Goal: Check status: Check status

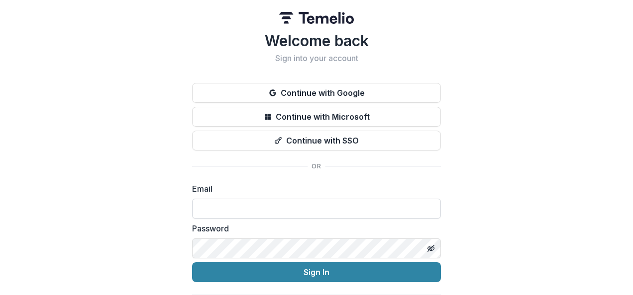
click at [351, 212] on input at bounding box center [316, 209] width 249 height 20
click at [256, 204] on input at bounding box center [316, 209] width 249 height 20
type input "**********"
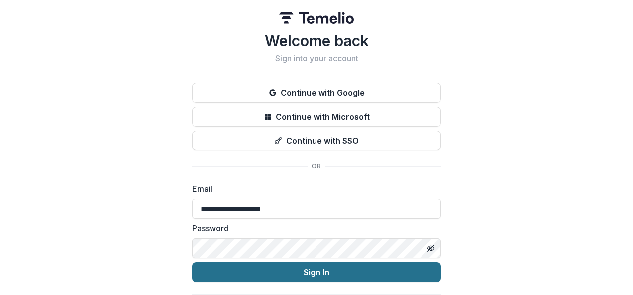
click at [303, 273] on button "Sign In" at bounding box center [316, 273] width 249 height 20
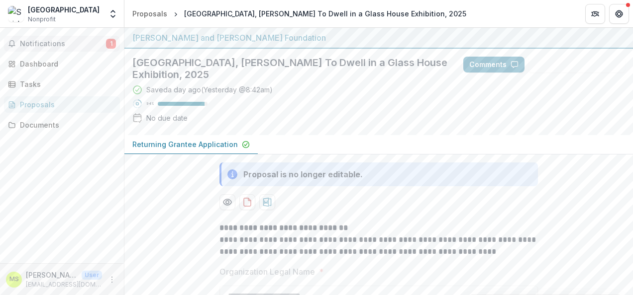
click at [54, 43] on span "Notifications" at bounding box center [63, 44] width 86 height 8
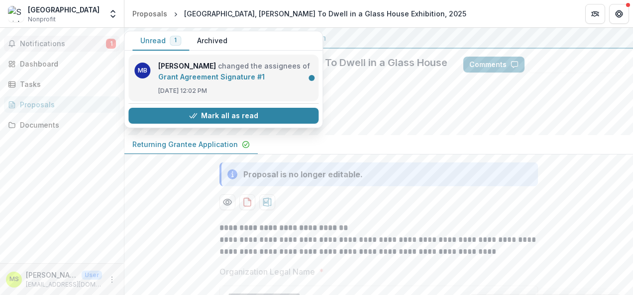
click at [197, 78] on link "Grant Agreement Signature #1" at bounding box center [211, 77] width 106 height 8
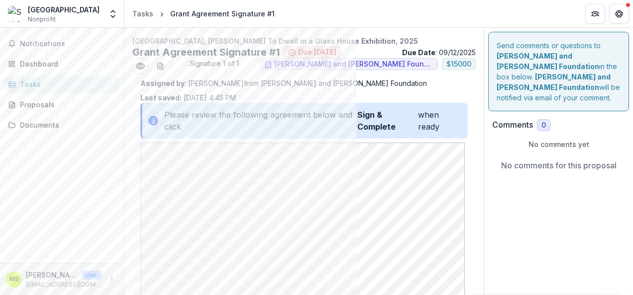
click at [550, 143] on p "No comments yet" at bounding box center [558, 144] width 133 height 10
click at [538, 163] on p "No comments for this proposal" at bounding box center [558, 166] width 115 height 12
click at [541, 123] on span "0" at bounding box center [543, 125] width 4 height 8
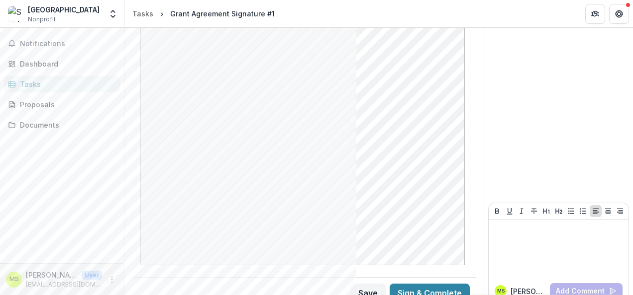
scroll to position [289, 0]
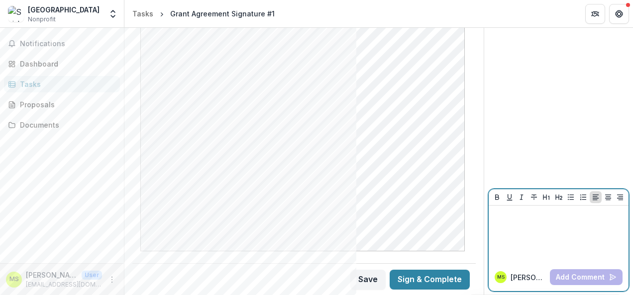
click at [524, 242] on div at bounding box center [558, 235] width 132 height 50
